Goal: Information Seeking & Learning: Learn about a topic

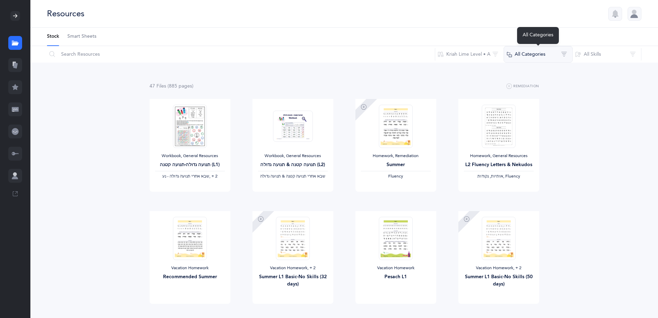
click at [535, 52] on button "All Categories" at bounding box center [538, 54] width 69 height 17
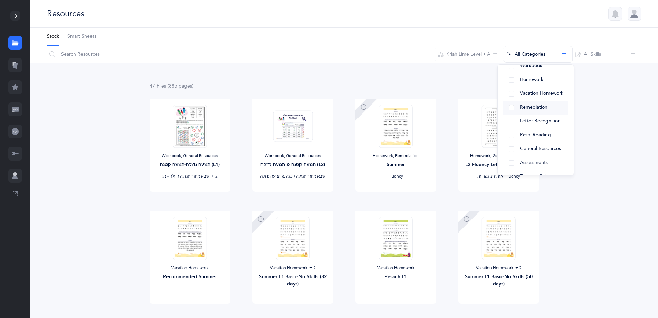
scroll to position [39, 0]
click at [531, 147] on span "Assessments" at bounding box center [534, 149] width 28 height 6
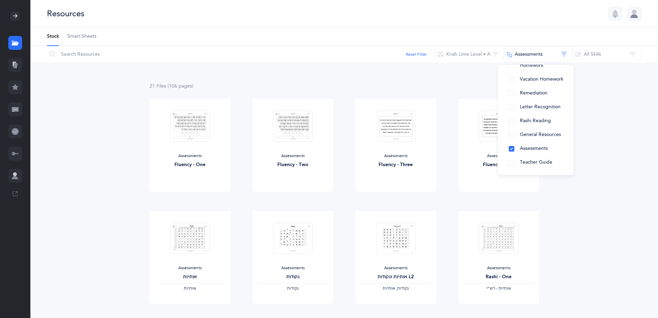
click at [324, 84] on div "21 File s (106 page s ) Remediation" at bounding box center [345, 86] width 390 height 9
click at [191, 309] on span "View" at bounding box center [189, 310] width 11 height 6
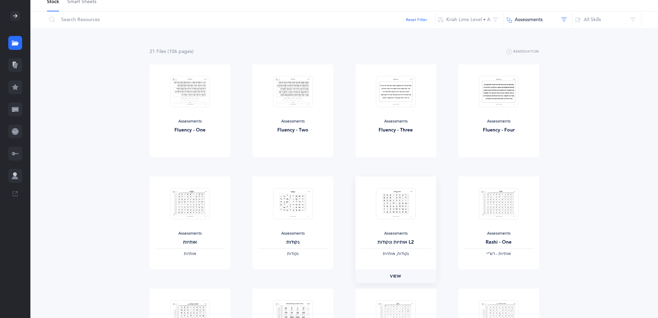
click at [393, 273] on span "View" at bounding box center [395, 276] width 11 height 6
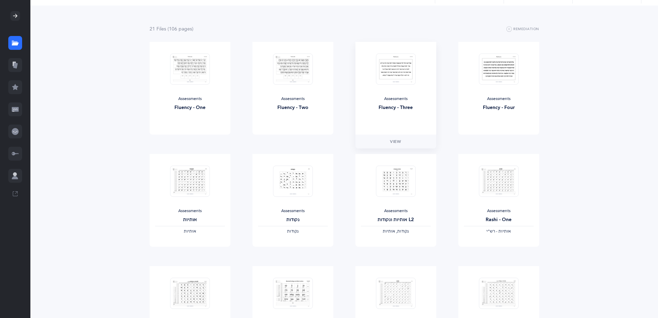
scroll to position [69, 0]
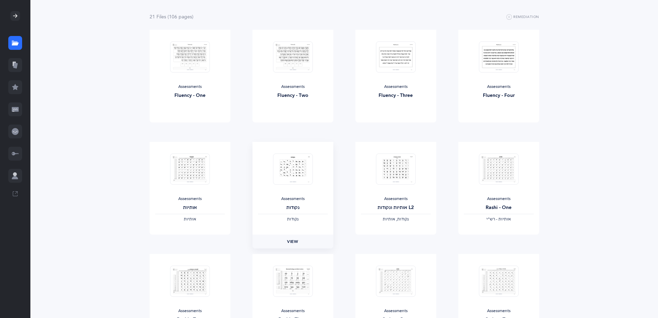
click at [292, 242] on span "View" at bounding box center [292, 241] width 11 height 6
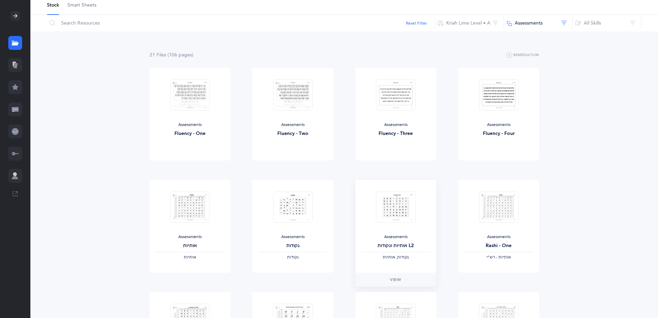
scroll to position [0, 0]
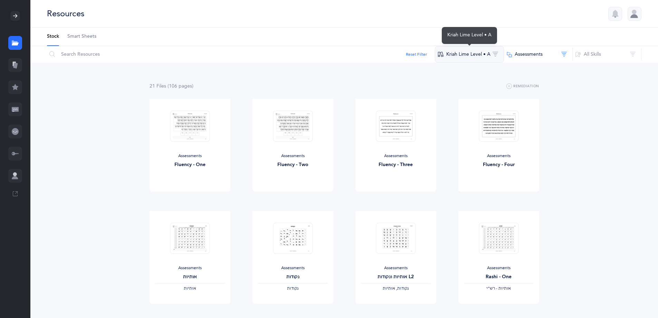
click at [470, 60] on button "Kriah Lime Level • A" at bounding box center [469, 54] width 69 height 17
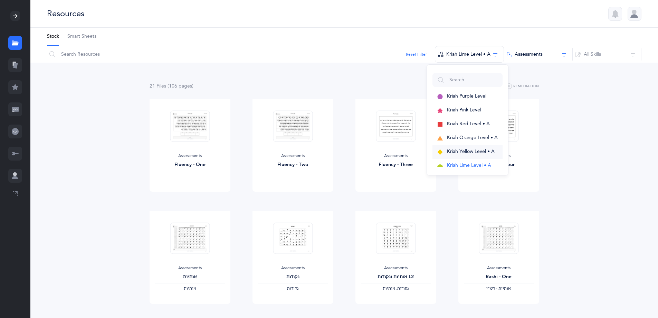
click at [456, 149] on span "Kriah Yellow Level • A" at bounding box center [471, 152] width 48 height 6
click at [472, 147] on button "Kriah Yellow Level • A" at bounding box center [465, 152] width 70 height 14
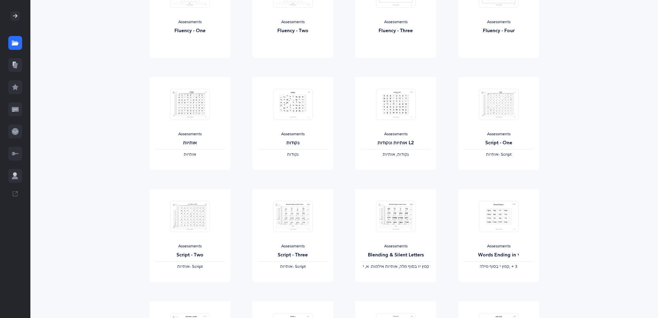
scroll to position [138, 0]
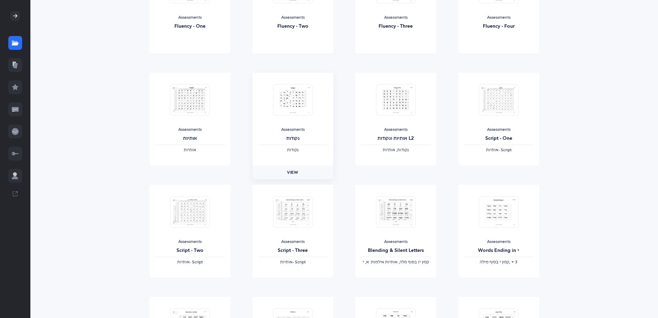
click at [290, 176] on link "View" at bounding box center [293, 172] width 81 height 14
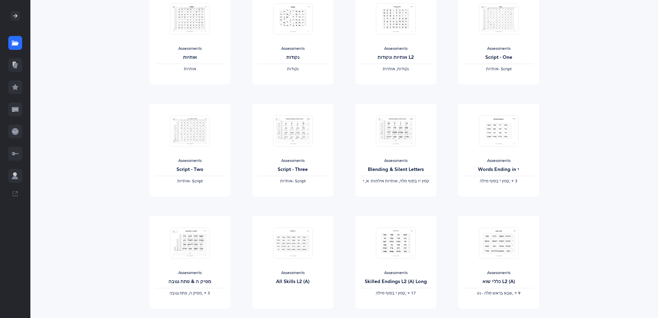
scroll to position [242, 0]
